Goal: Navigation & Orientation: Find specific page/section

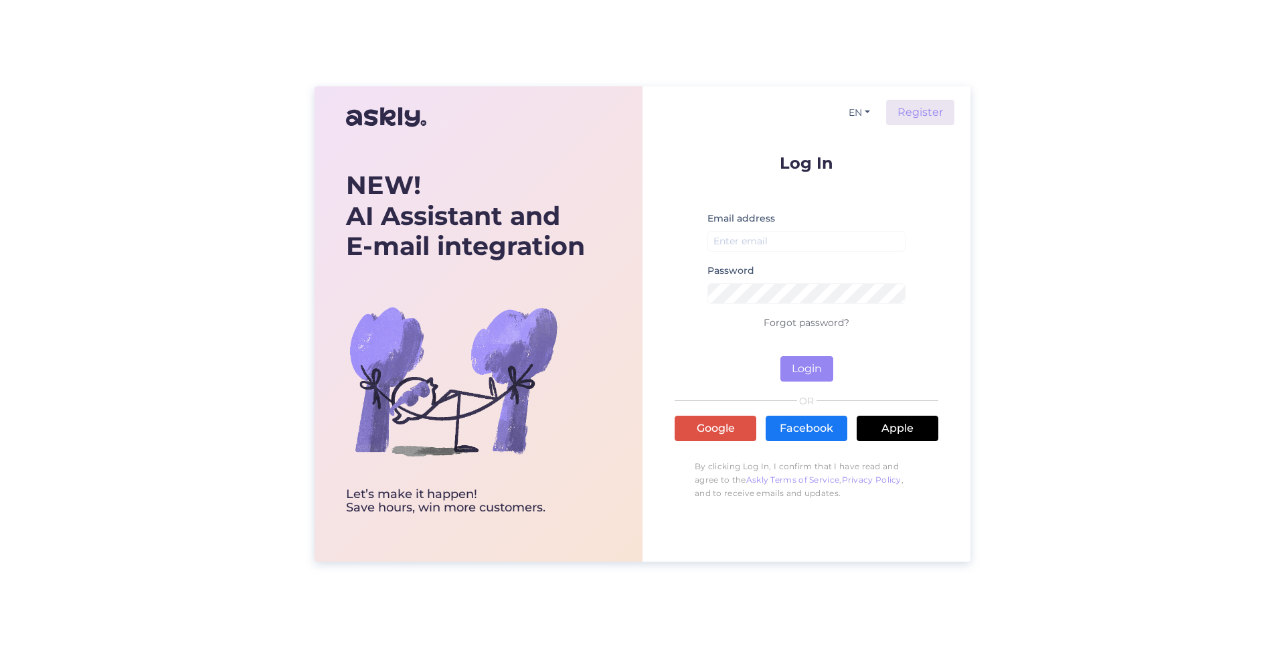
click at [706, 408] on div "Log In Email address Password Forgot password? Login OR Google Facebook Apple B…" at bounding box center [807, 331] width 264 height 352
click at [701, 419] on link "Google" at bounding box center [716, 428] width 82 height 25
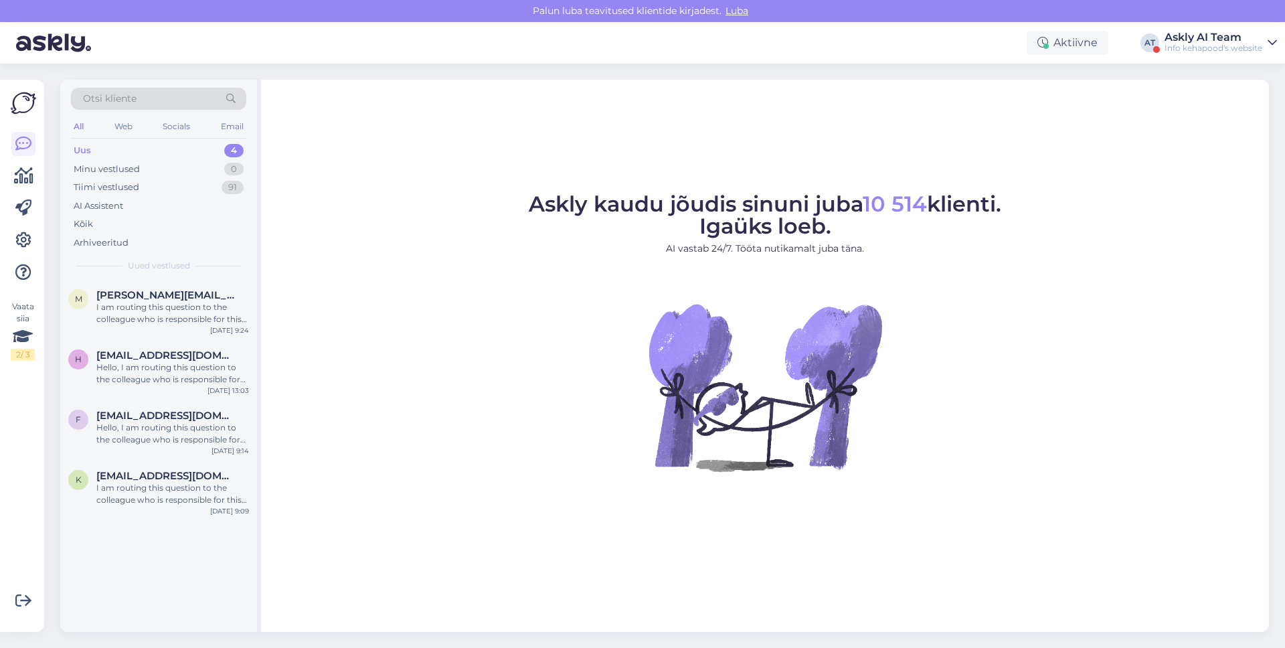
click at [1240, 35] on div "Askly AI Team" at bounding box center [1214, 37] width 98 height 11
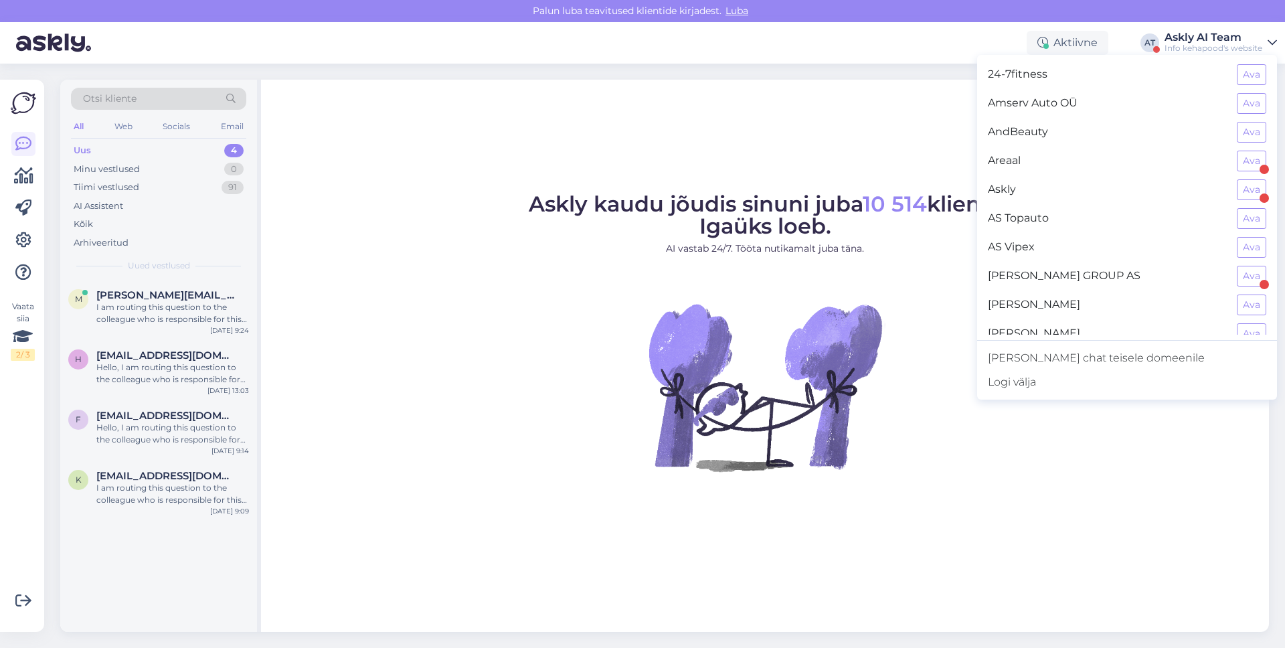
click at [890, 289] on figure "Askly kaudu jõudis sinuni juba 10 514 klienti. Igaüks loeb. AI vastab 24/7. Töö…" at bounding box center [765, 350] width 984 height 314
